Goal: Task Accomplishment & Management: Manage account settings

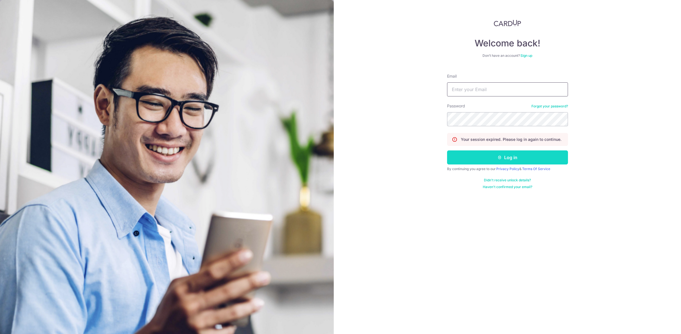
type input "[EMAIL_ADDRESS][DOMAIN_NAME]"
click at [501, 159] on icon "submit" at bounding box center [499, 157] width 4 height 4
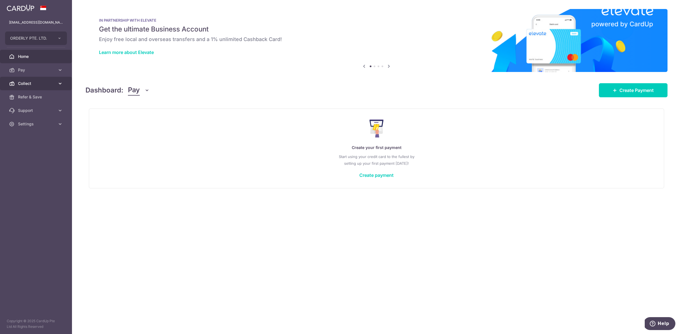
click at [53, 86] on span "Collect" at bounding box center [36, 84] width 37 height 6
click at [30, 95] on span "Dashboard" at bounding box center [36, 97] width 37 height 6
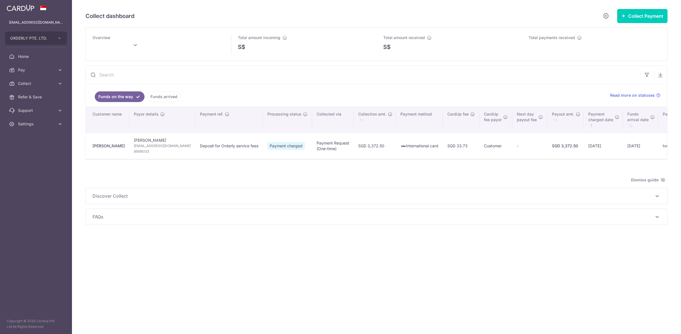
click at [403, 91] on ul "Funds on the way Funds arrived" at bounding box center [344, 95] width 517 height 22
type input "October 2025"
click at [616, 160] on div at bounding box center [376, 159] width 582 height 1
